Goal: Find specific page/section: Find specific page/section

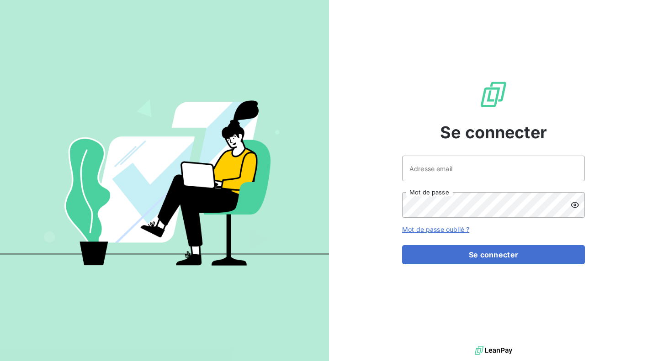
type input "[PERSON_NAME][EMAIL_ADDRESS][DOMAIN_NAME]"
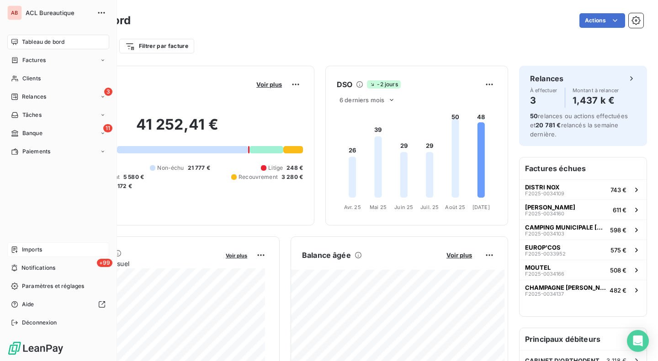
click at [48, 255] on div "Imports" at bounding box center [58, 249] width 102 height 15
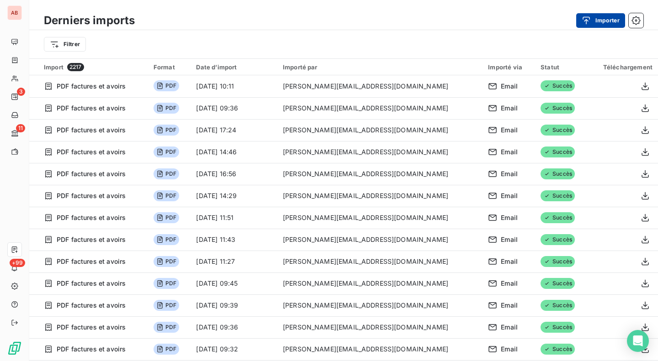
click at [592, 19] on div "button" at bounding box center [588, 20] width 14 height 9
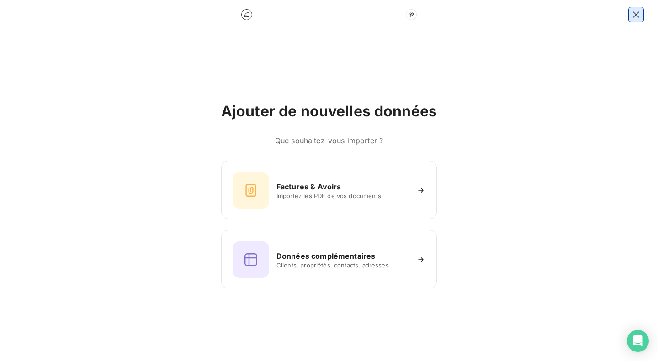
click at [635, 8] on button "button" at bounding box center [635, 14] width 15 height 15
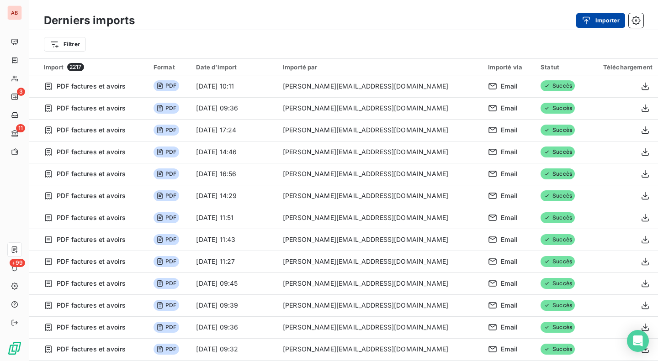
click at [595, 19] on div "button" at bounding box center [588, 20] width 14 height 9
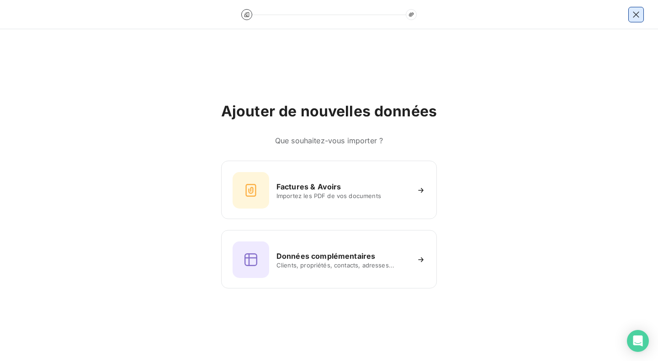
click at [635, 14] on icon "button" at bounding box center [635, 14] width 6 height 6
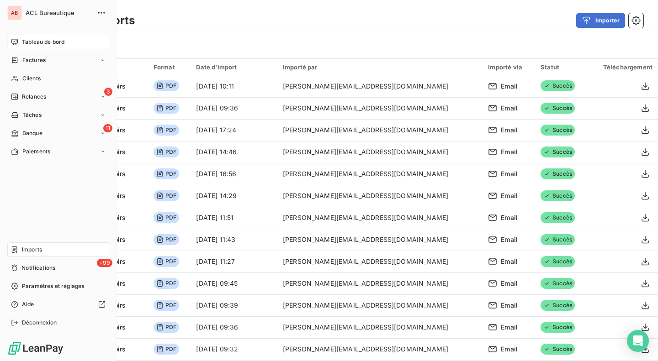
click at [47, 42] on span "Tableau de bord" at bounding box center [43, 42] width 42 height 8
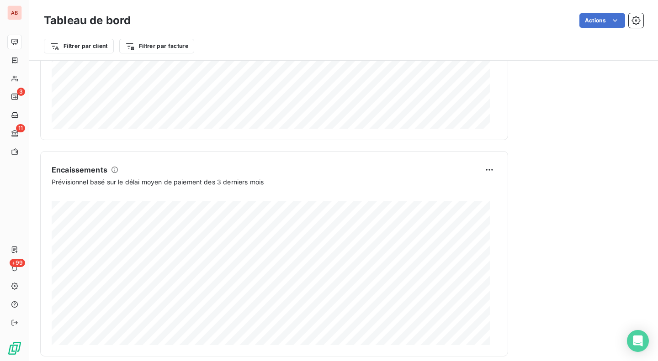
scroll to position [529, 0]
